Goal: Task Accomplishment & Management: Use online tool/utility

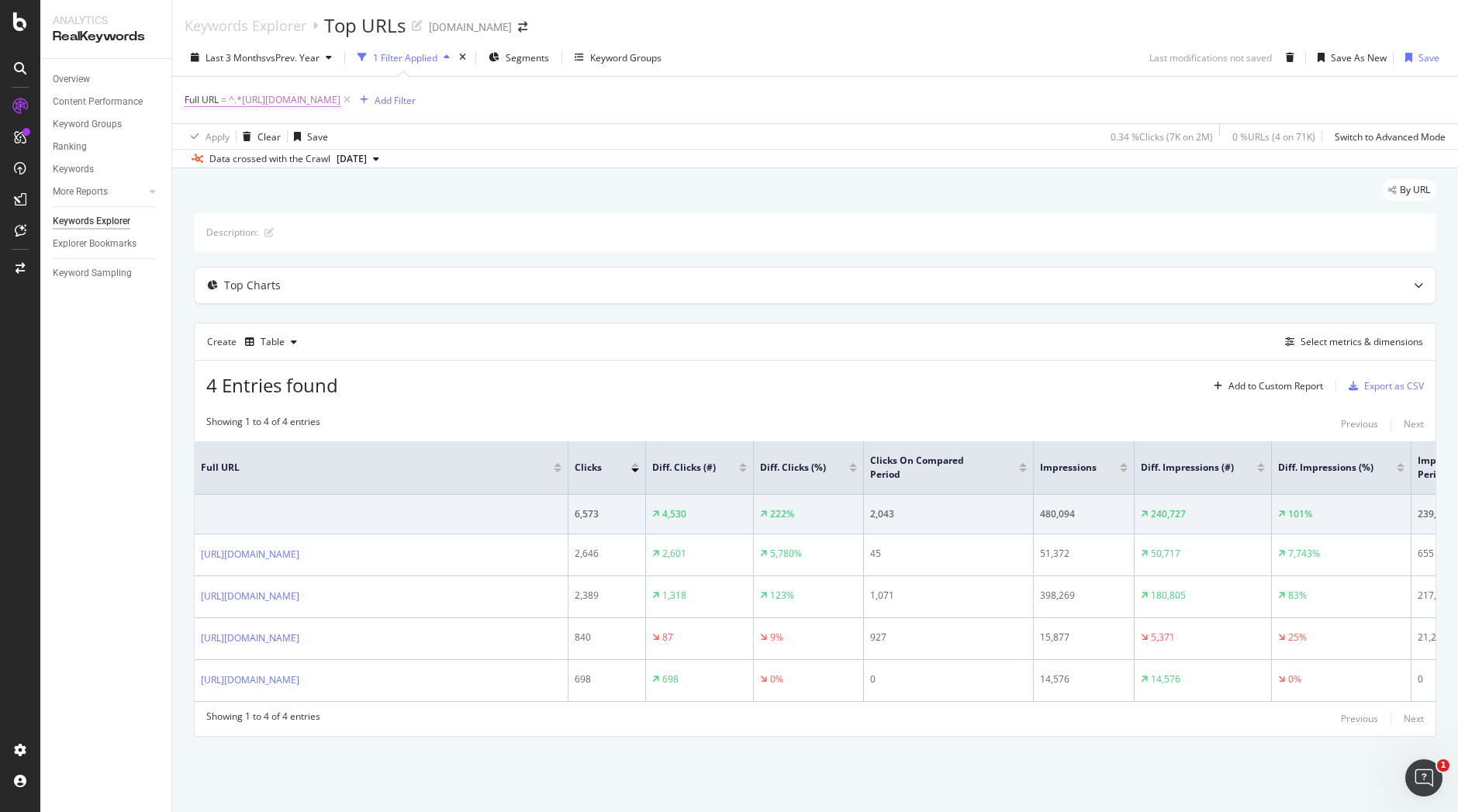
click at [340, 90] on span "^.*[URL][DOMAIN_NAME]" at bounding box center [284, 100] width 112 height 21
click at [298, 170] on input "[URL][DOMAIN_NAME]" at bounding box center [272, 164] width 147 height 25
paste input "nimbus/asics-gel-nimbus-27.html"
type input "[URL][DOMAIN_NAME]"
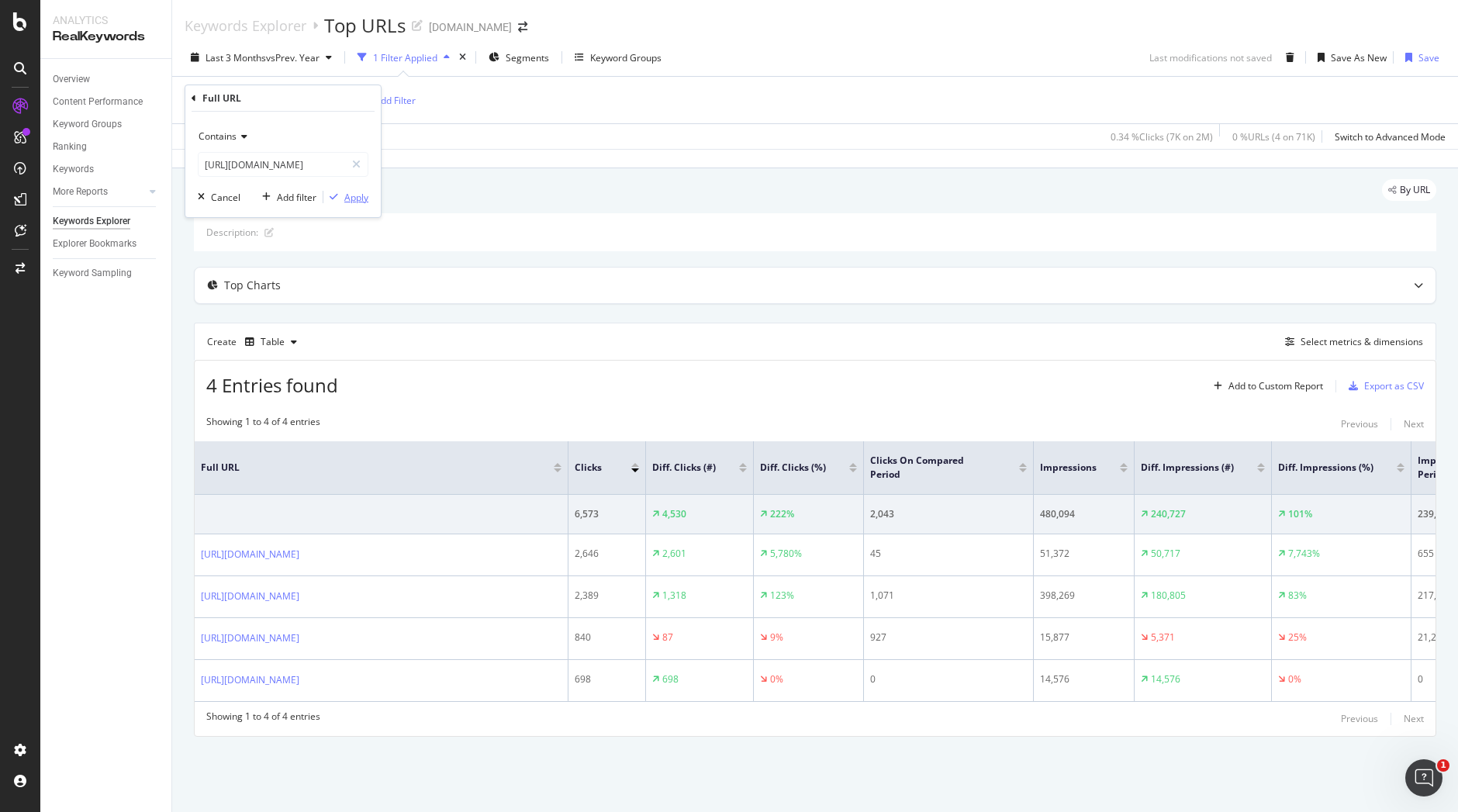
scroll to position [0, 0]
click at [356, 194] on div "Apply" at bounding box center [356, 197] width 24 height 13
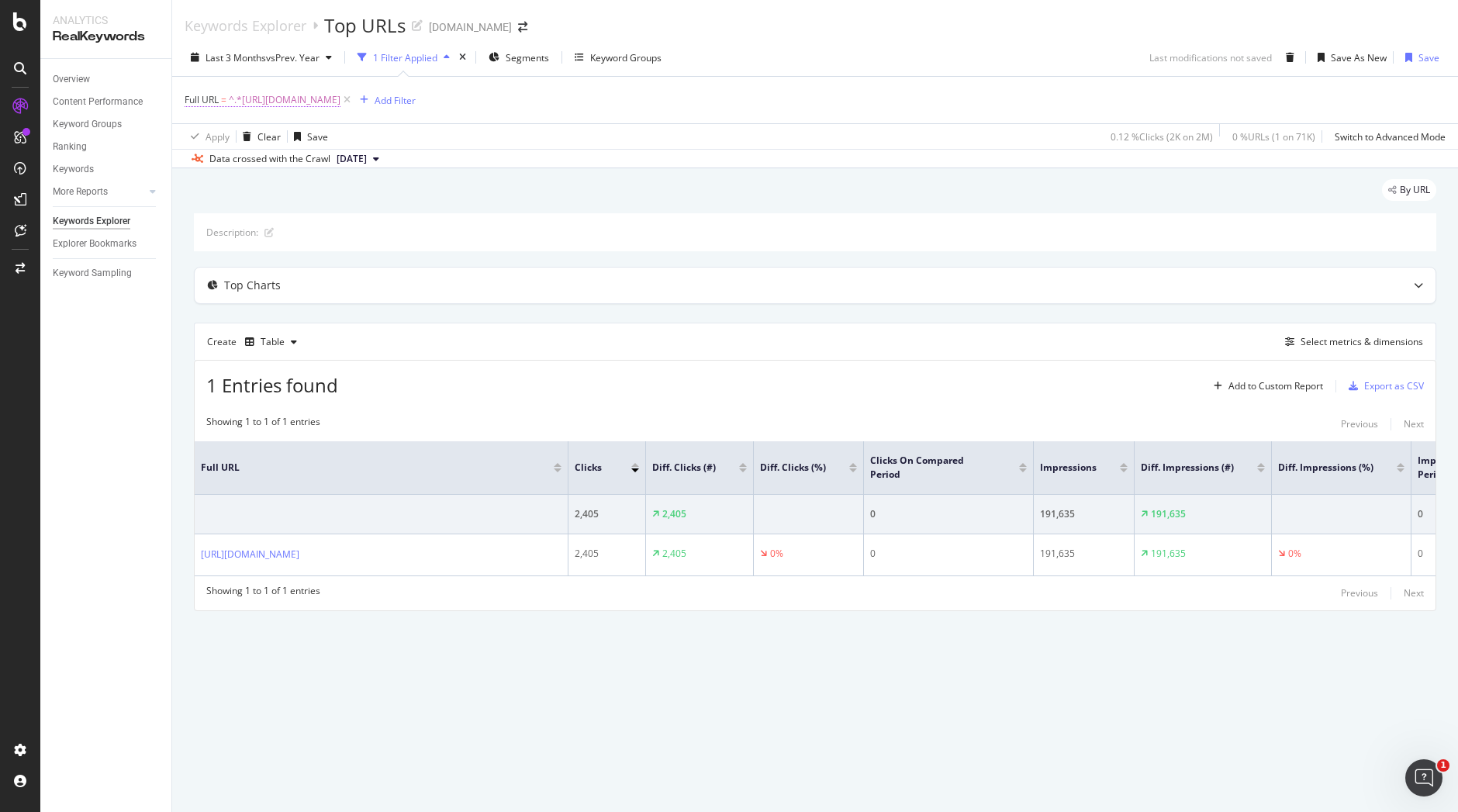
click at [340, 99] on span "^.*[URL][DOMAIN_NAME]" at bounding box center [284, 100] width 112 height 21
click at [324, 166] on input "[URL][DOMAIN_NAME]" at bounding box center [272, 164] width 147 height 25
paste input "montre-gps/montre-connectee/montre-connectee-femme"
type input "[URL][DOMAIN_NAME]"
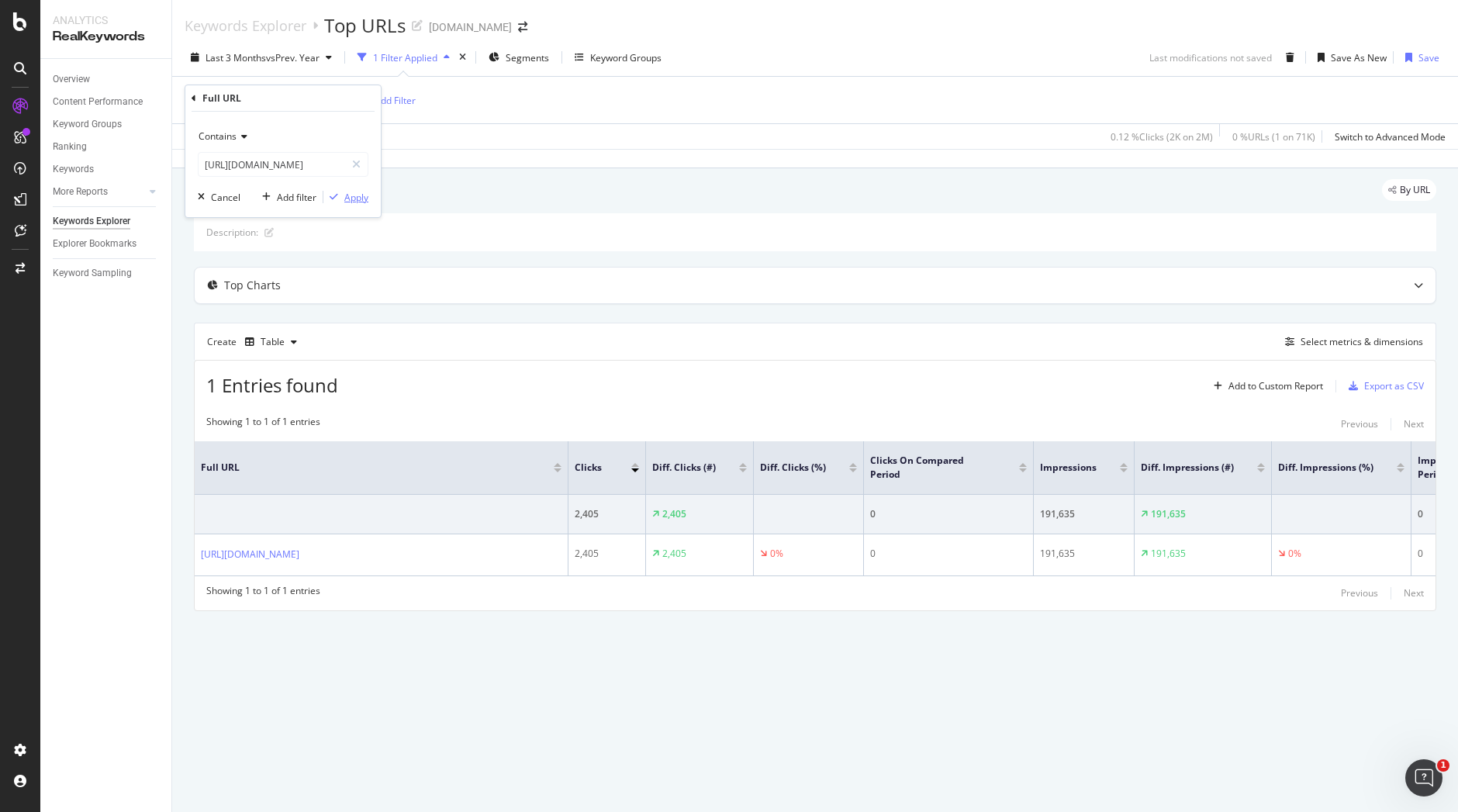
scroll to position [0, 0]
click at [360, 194] on div "Apply" at bounding box center [356, 197] width 24 height 13
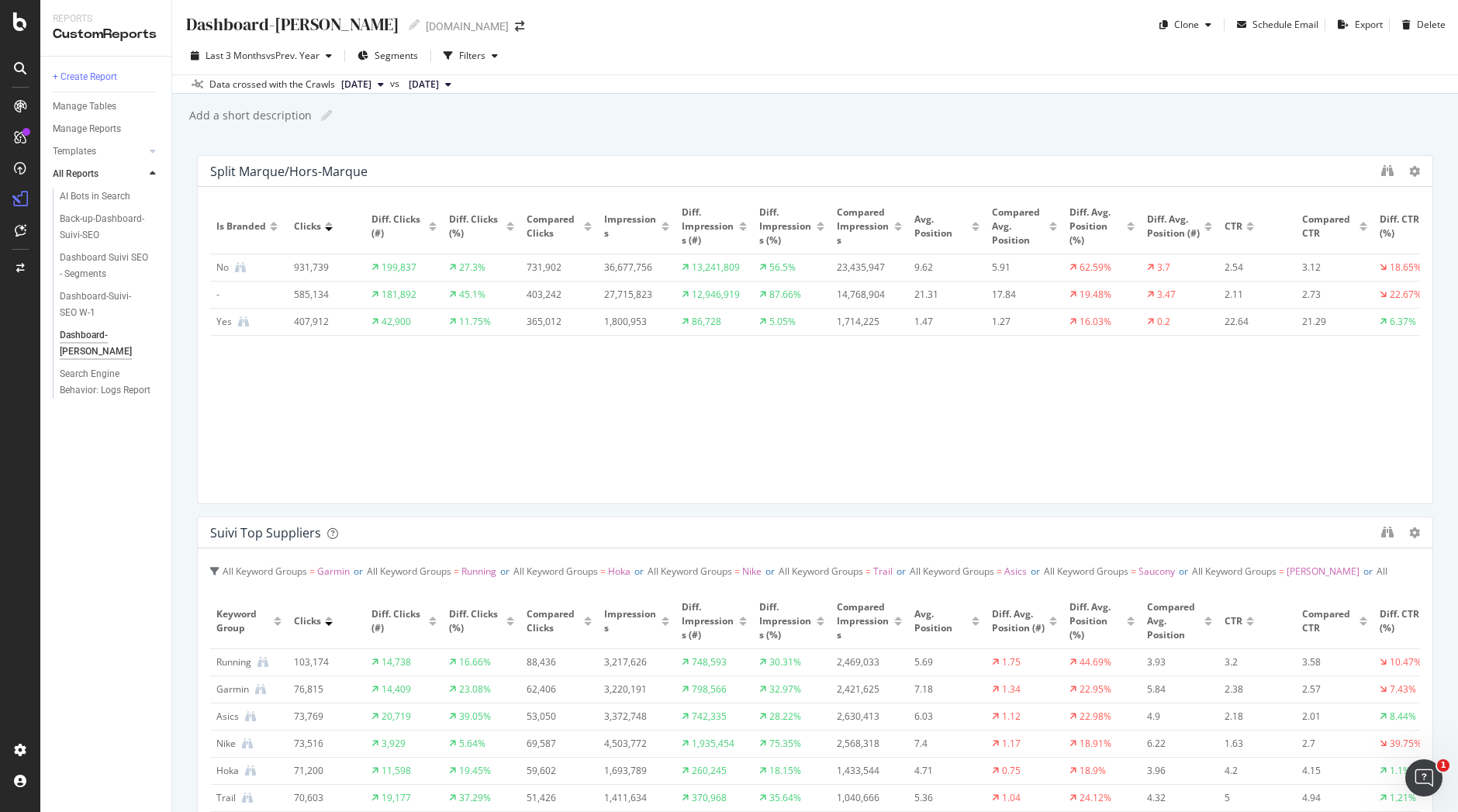
scroll to position [14, 0]
